Goal: Task Accomplishment & Management: Manage account settings

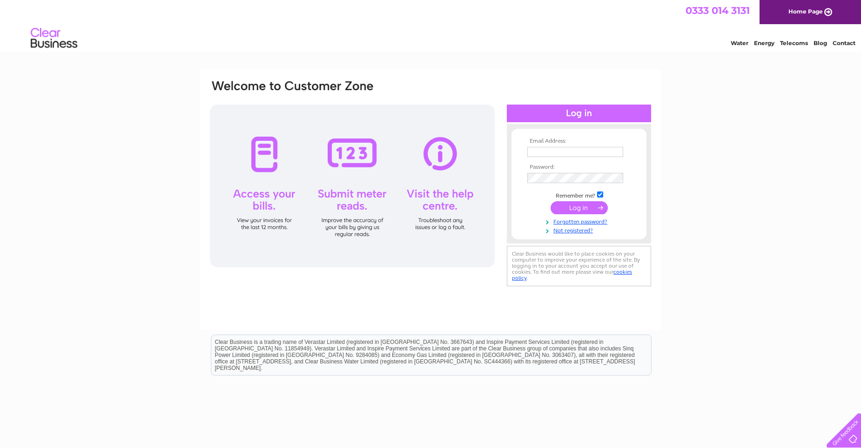
click at [545, 153] on input "text" at bounding box center [575, 152] width 96 height 10
type input "cheddarmotors@gmail.com"
click at [596, 223] on link "Forgotten password?" at bounding box center [580, 221] width 106 height 9
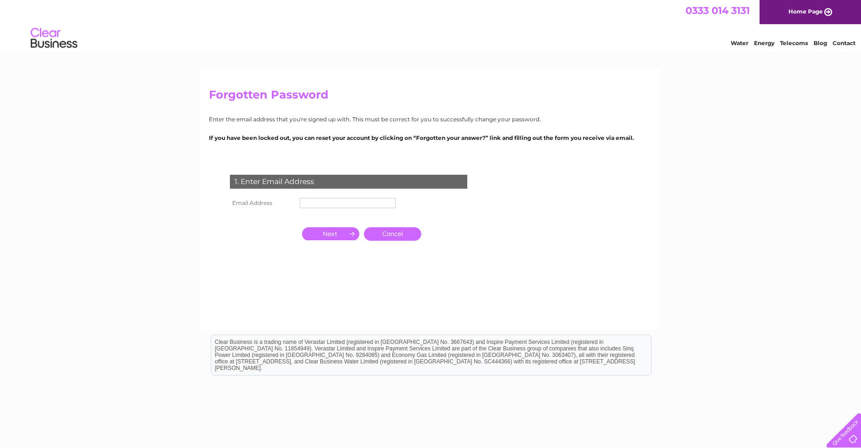
click at [376, 203] on input "text" at bounding box center [348, 203] width 96 height 10
type input "[EMAIL_ADDRESS][DOMAIN_NAME]"
click at [332, 234] on input "button" at bounding box center [330, 234] width 57 height 13
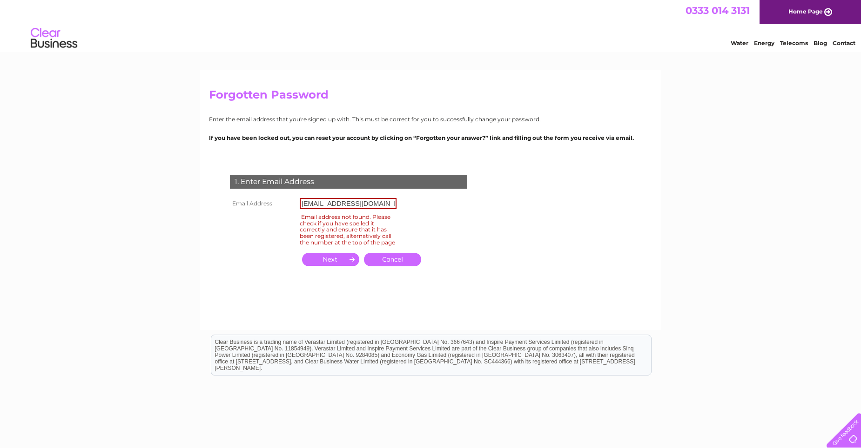
click at [370, 200] on input "[EMAIL_ADDRESS][DOMAIN_NAME]" at bounding box center [348, 203] width 97 height 11
click at [355, 203] on input "text" at bounding box center [348, 203] width 97 height 11
type input "[EMAIL_ADDRESS][DOMAIN_NAME]"
click at [342, 266] on input "button" at bounding box center [330, 259] width 57 height 13
click at [389, 266] on link "Cancel" at bounding box center [392, 259] width 57 height 13
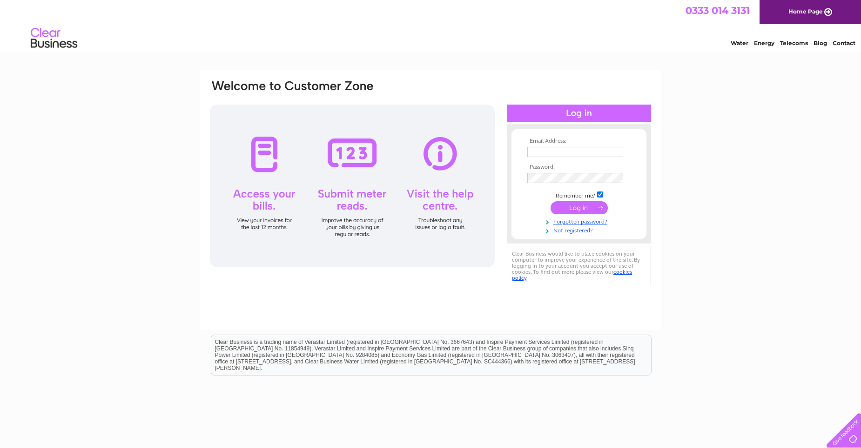
click at [574, 231] on link "Not registered?" at bounding box center [580, 230] width 106 height 9
